Goal: Transaction & Acquisition: Purchase product/service

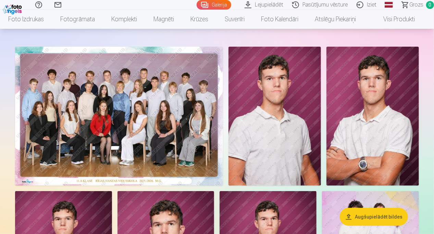
scroll to position [58, 0]
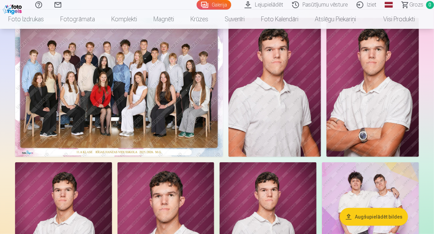
click at [155, 68] on img at bounding box center [119, 87] width 208 height 139
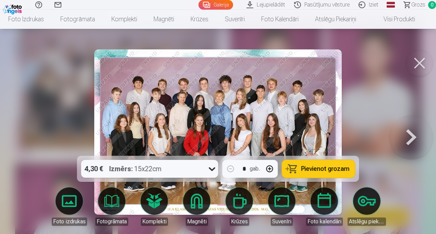
click at [421, 63] on button at bounding box center [419, 62] width 27 height 27
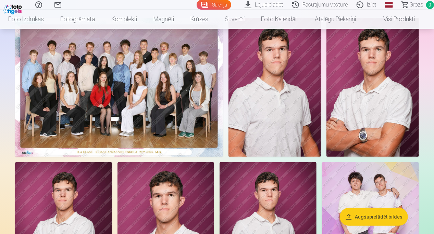
click at [205, 93] on img at bounding box center [119, 87] width 208 height 139
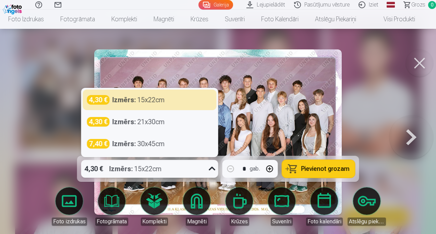
click at [214, 167] on icon at bounding box center [212, 168] width 11 height 11
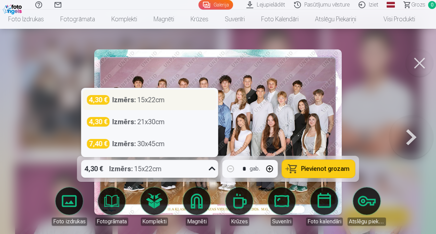
click at [153, 97] on div "Izmērs : 15x22cm" at bounding box center [138, 100] width 52 height 10
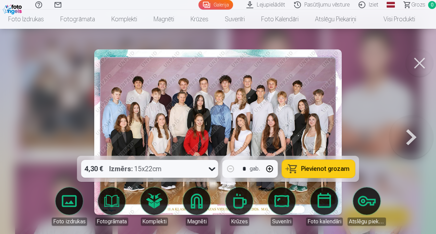
click at [331, 165] on span "Pievienot grozam" at bounding box center [325, 168] width 48 height 6
click at [418, 62] on button at bounding box center [419, 62] width 27 height 27
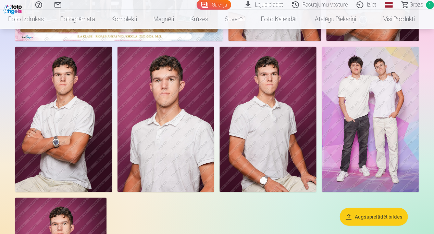
scroll to position [157, 0]
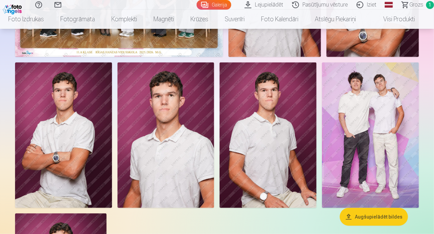
click at [376, 80] on img at bounding box center [370, 134] width 97 height 145
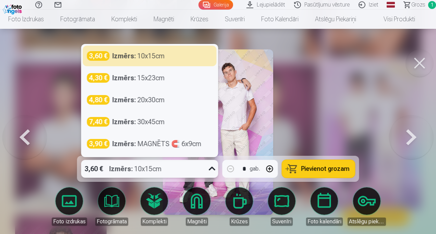
click at [207, 171] on div at bounding box center [212, 169] width 12 height 18
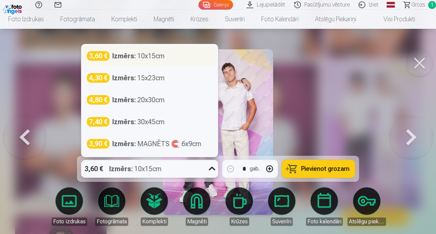
click at [180, 58] on div "3,60 € Izmērs : 10x15cm" at bounding box center [149, 56] width 125 height 10
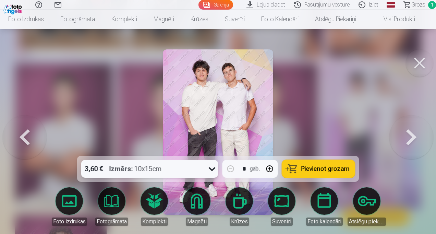
click at [332, 163] on button "Pievienot grozam" at bounding box center [318, 169] width 73 height 18
click at [417, 58] on button at bounding box center [419, 62] width 27 height 27
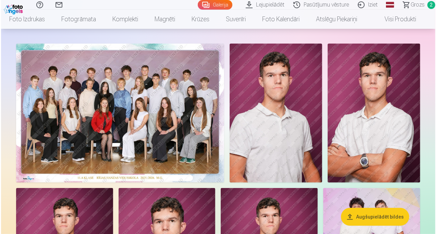
scroll to position [35, 0]
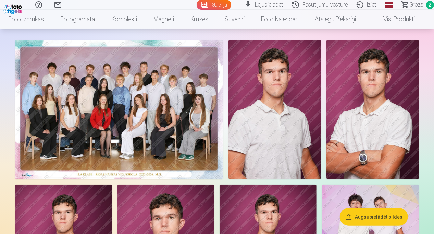
click at [378, 84] on img at bounding box center [373, 109] width 93 height 139
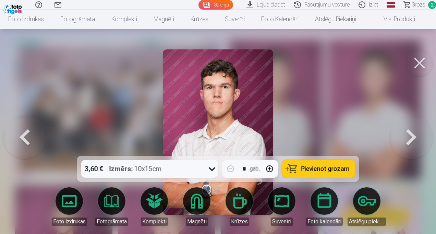
click at [269, 168] on button "button" at bounding box center [269, 168] width 16 height 16
click at [327, 169] on span "Pievienot grozam" at bounding box center [325, 168] width 48 height 6
type input "*"
click at [421, 4] on span "Grozs" at bounding box center [418, 5] width 14 height 8
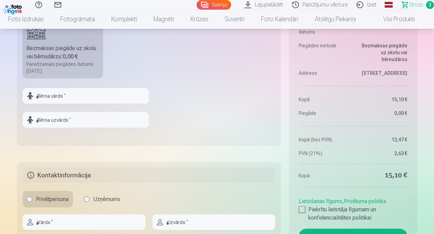
scroll to position [404, 0]
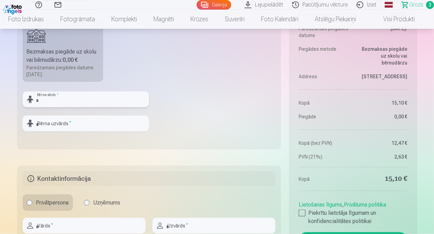
click at [60, 99] on input "text" at bounding box center [86, 99] width 126 height 16
type input "*******"
click at [60, 122] on input "text" at bounding box center [86, 123] width 126 height 16
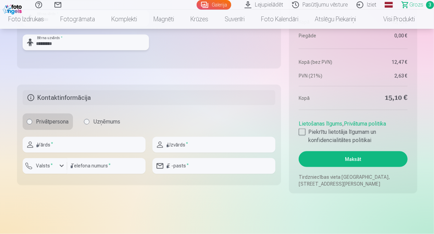
scroll to position [499, 0]
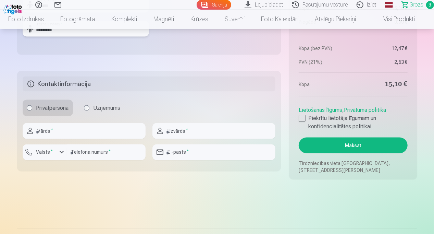
type input "*********"
click at [73, 132] on input "text" at bounding box center [84, 131] width 123 height 16
type input "*****"
type input "*********"
type input "********"
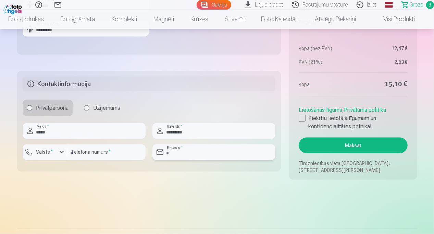
type input "**********"
click at [314, 119] on label "Piekrītu lietotāja līgumam un konfidencialitātes politikai" at bounding box center [353, 122] width 109 height 16
click at [340, 148] on button "Maksāt" at bounding box center [353, 145] width 109 height 16
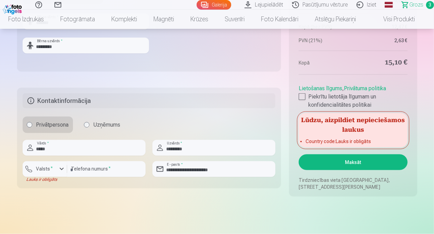
scroll to position [475, 0]
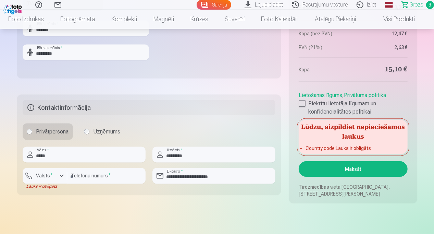
click at [317, 170] on button "Maksāt" at bounding box center [353, 169] width 109 height 16
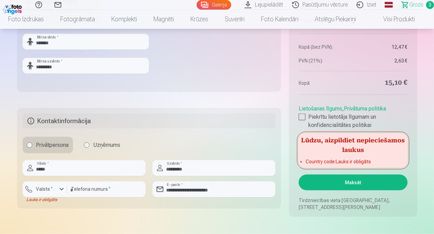
scroll to position [455, 0]
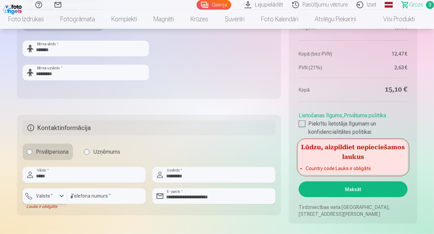
click at [51, 198] on label "Valsts *" at bounding box center [45, 196] width 22 height 7
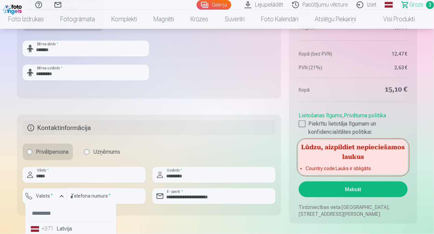
click at [57, 230] on li "+371 Latvija" at bounding box center [70, 229] width 85 height 14
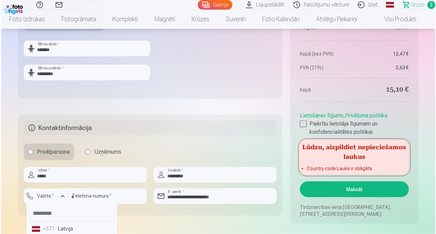
scroll to position [457, 0]
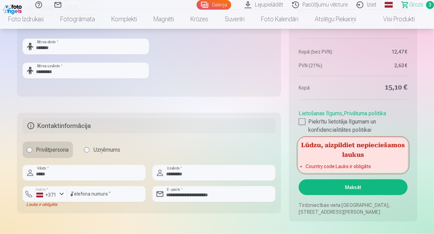
click at [339, 187] on button "Maksāt" at bounding box center [353, 187] width 109 height 16
